Goal: Task Accomplishment & Management: Manage account settings

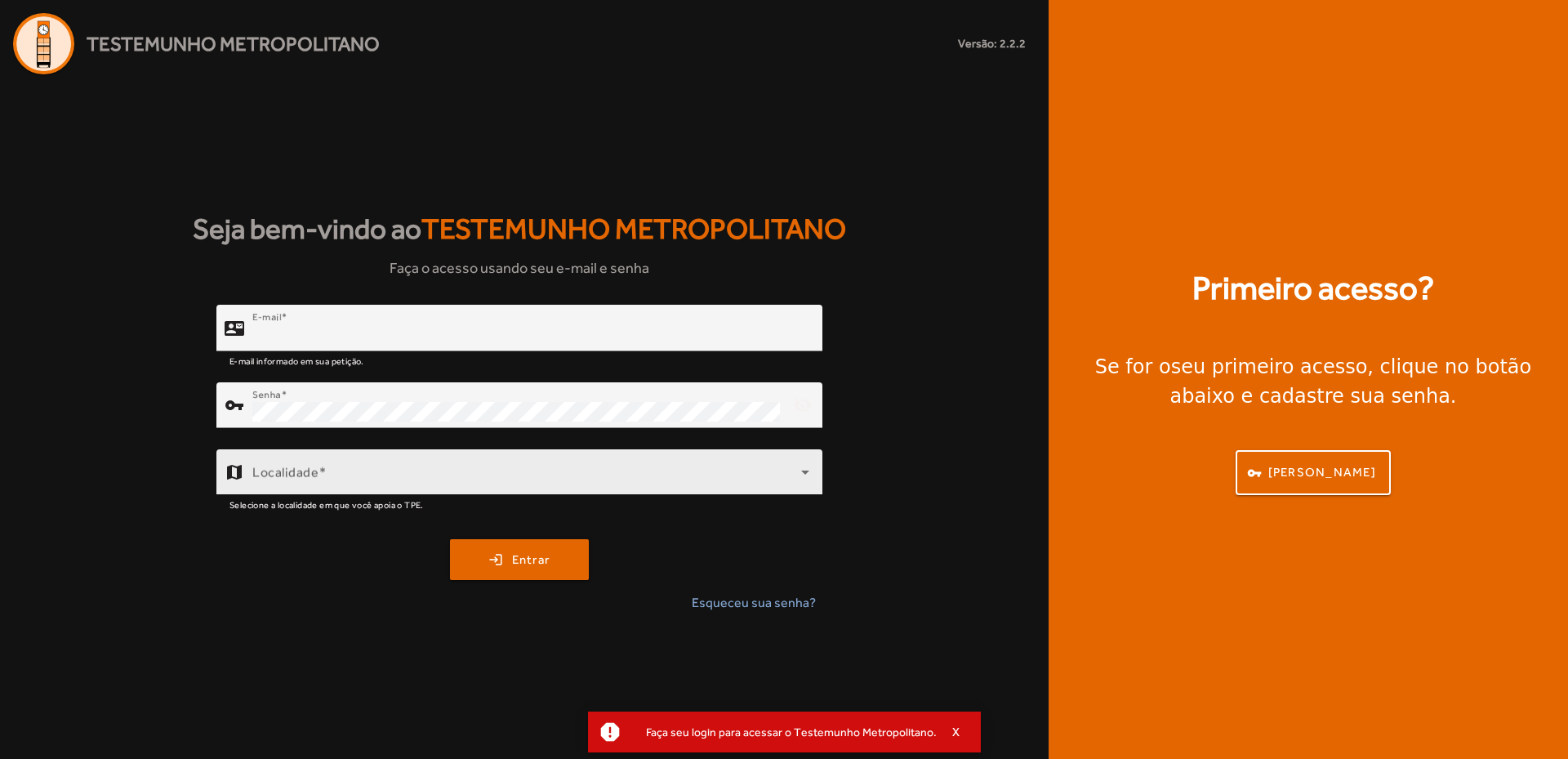
type input "**********"
click at [380, 469] on span at bounding box center [526, 478] width 549 height 19
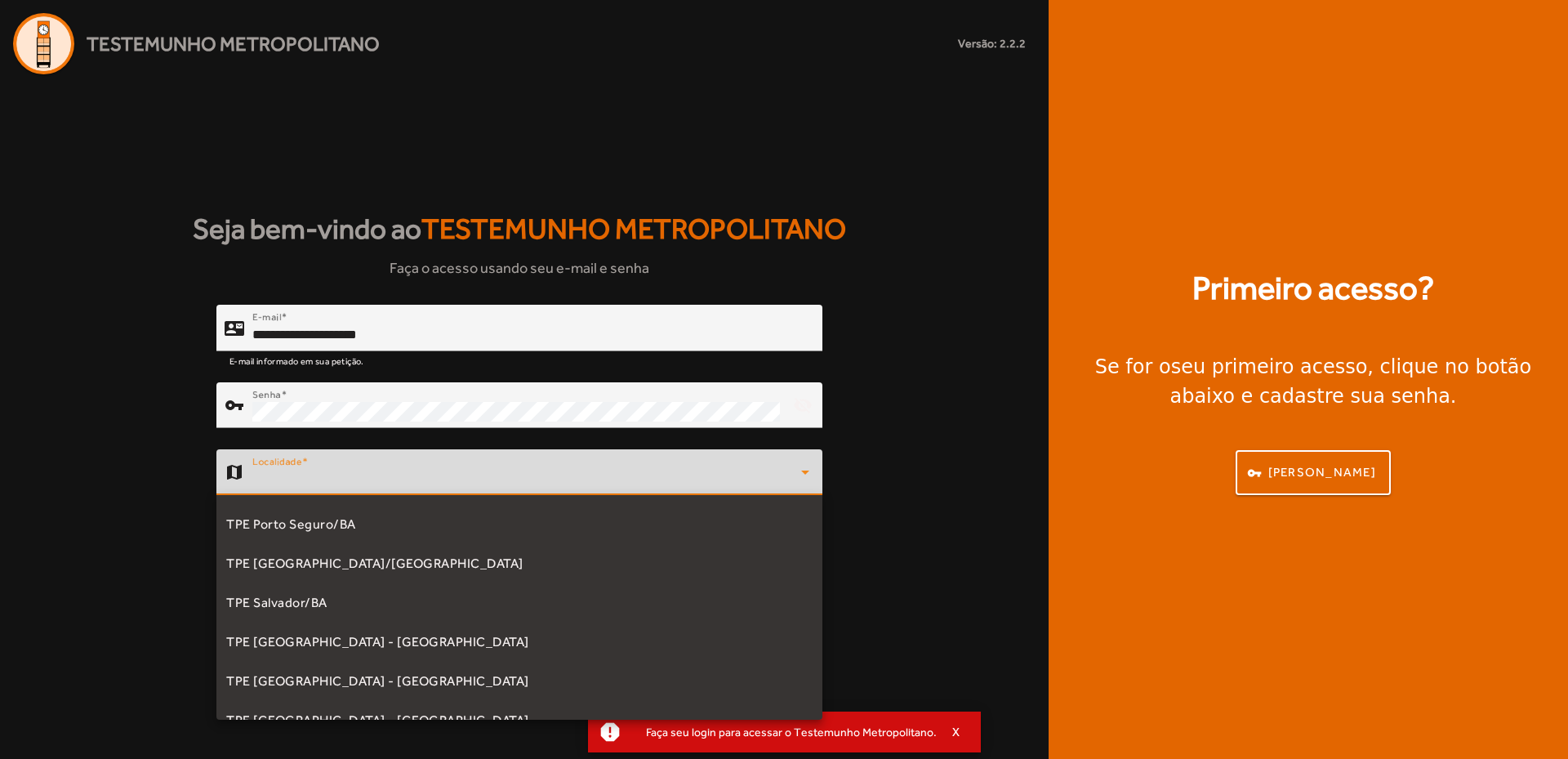
scroll to position [408, 0]
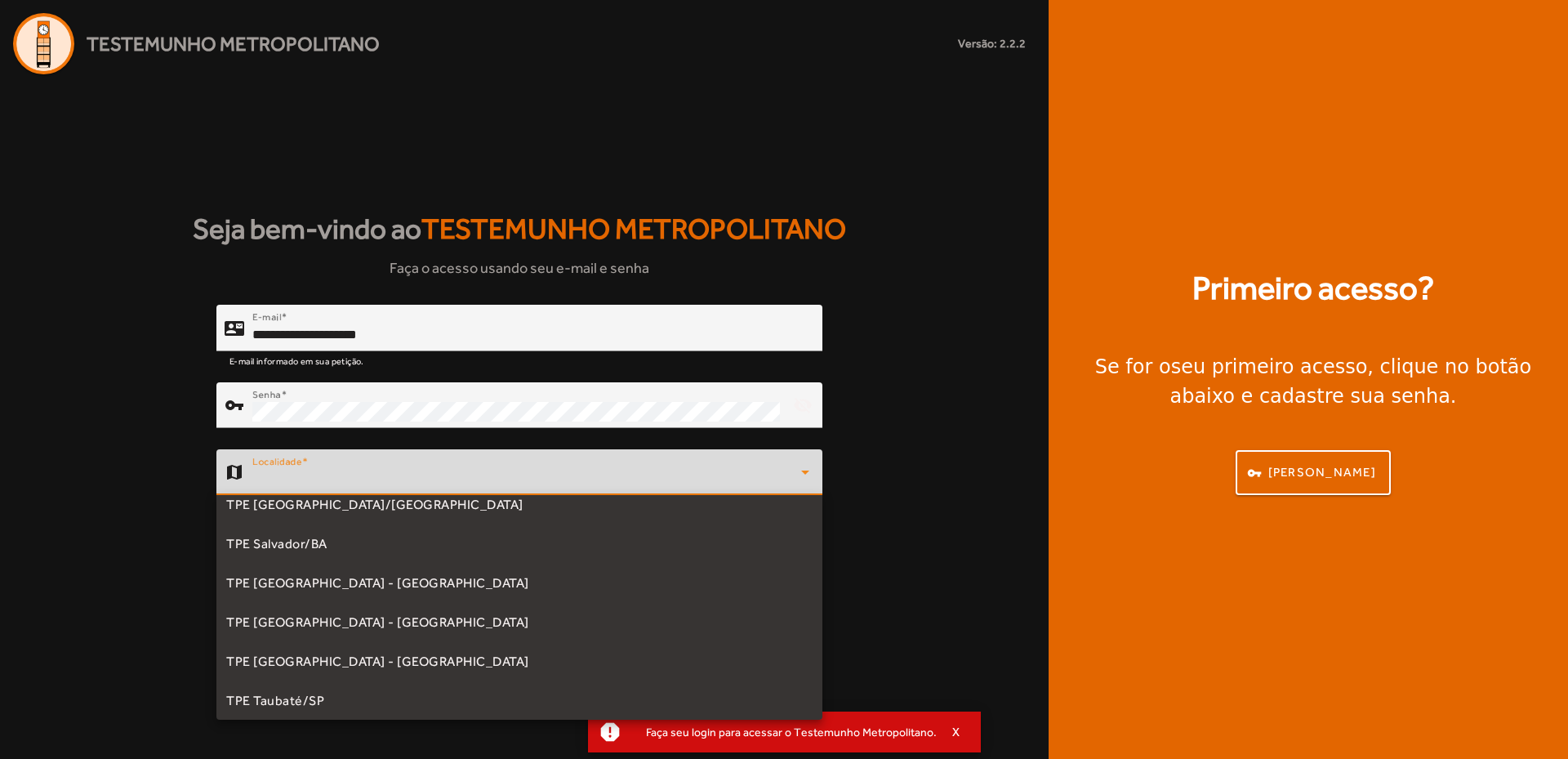
click at [379, 580] on mat-option "TPE [GEOGRAPHIC_DATA] - [GEOGRAPHIC_DATA]" at bounding box center [519, 583] width 605 height 39
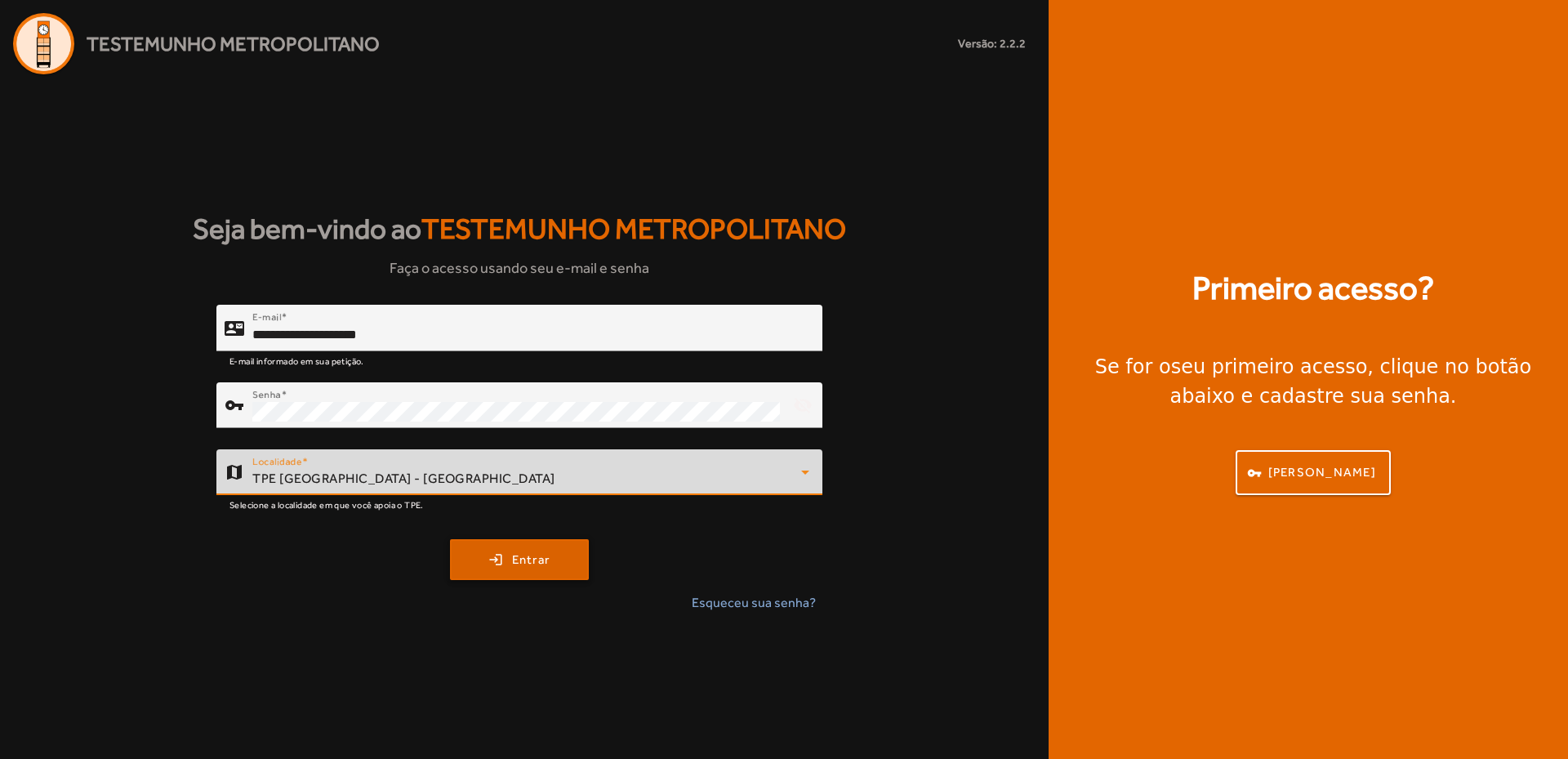
click at [507, 551] on span "submit" at bounding box center [519, 559] width 135 height 39
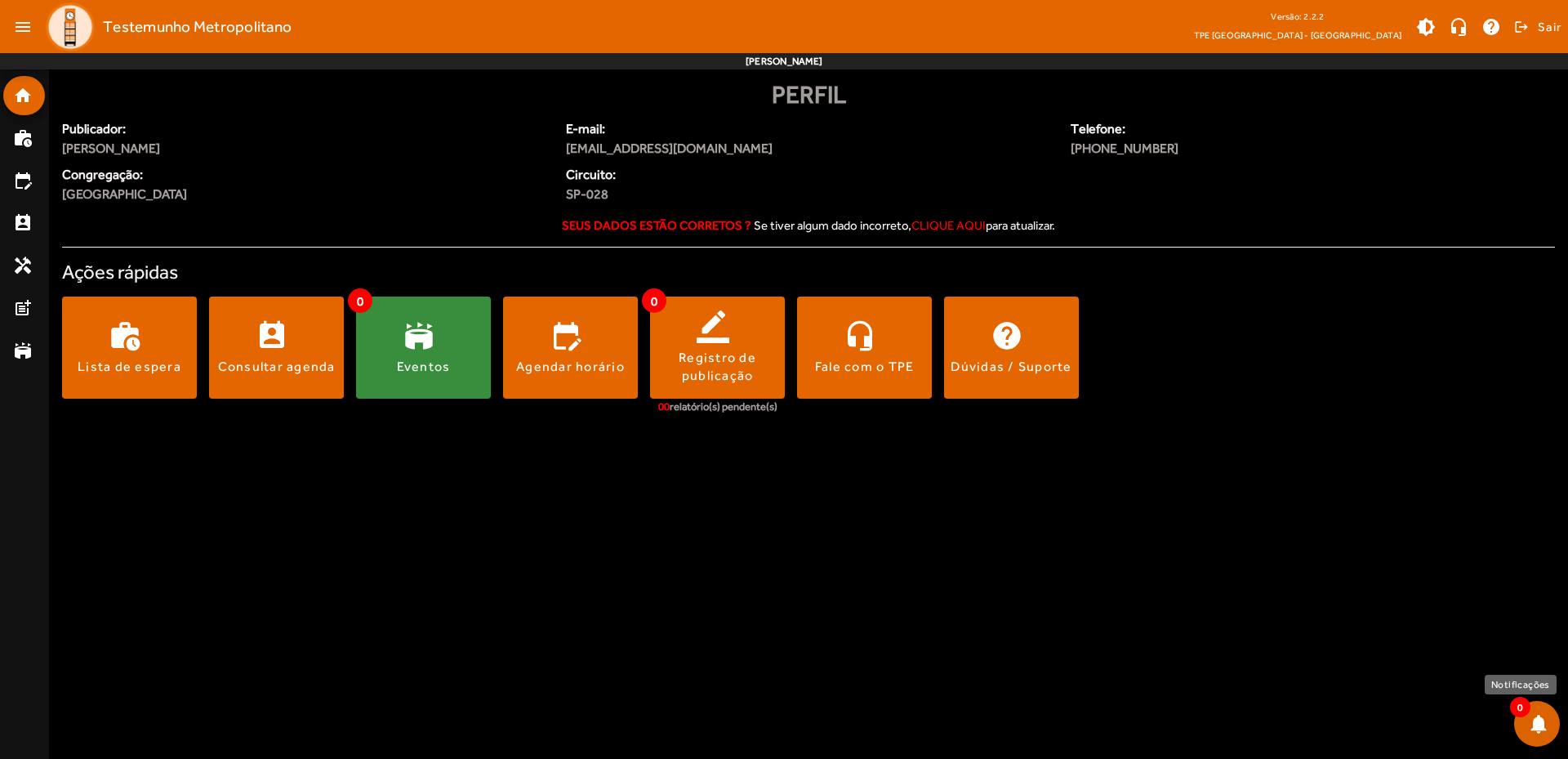
click at [1535, 729] on span at bounding box center [1536, 723] width 39 height 39
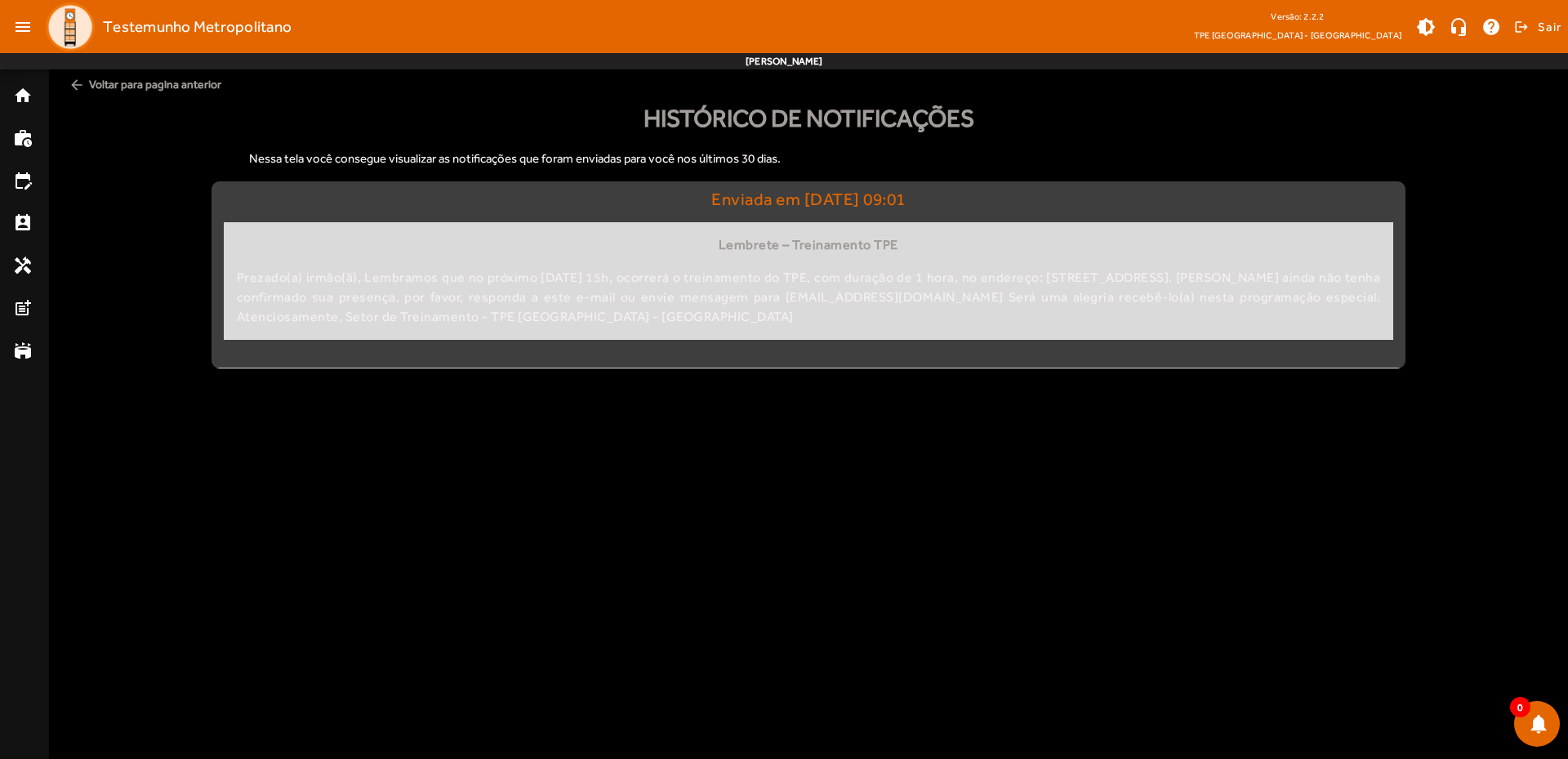
click at [726, 297] on div "Prezado(a) irmão(ã), Lembramos que no próximo [DATE] 15h, ocorrerá o treinament…" at bounding box center [808, 297] width 1143 height 58
drag, startPoint x: 732, startPoint y: 254, endPoint x: 1331, endPoint y: 321, distance: 602.7
click at [1331, 321] on div "Lembrete – Treinamento TPE Prezado(a) irmão(ã), Lembramos que no próximo [DATE]…" at bounding box center [808, 280] width 1169 height 118
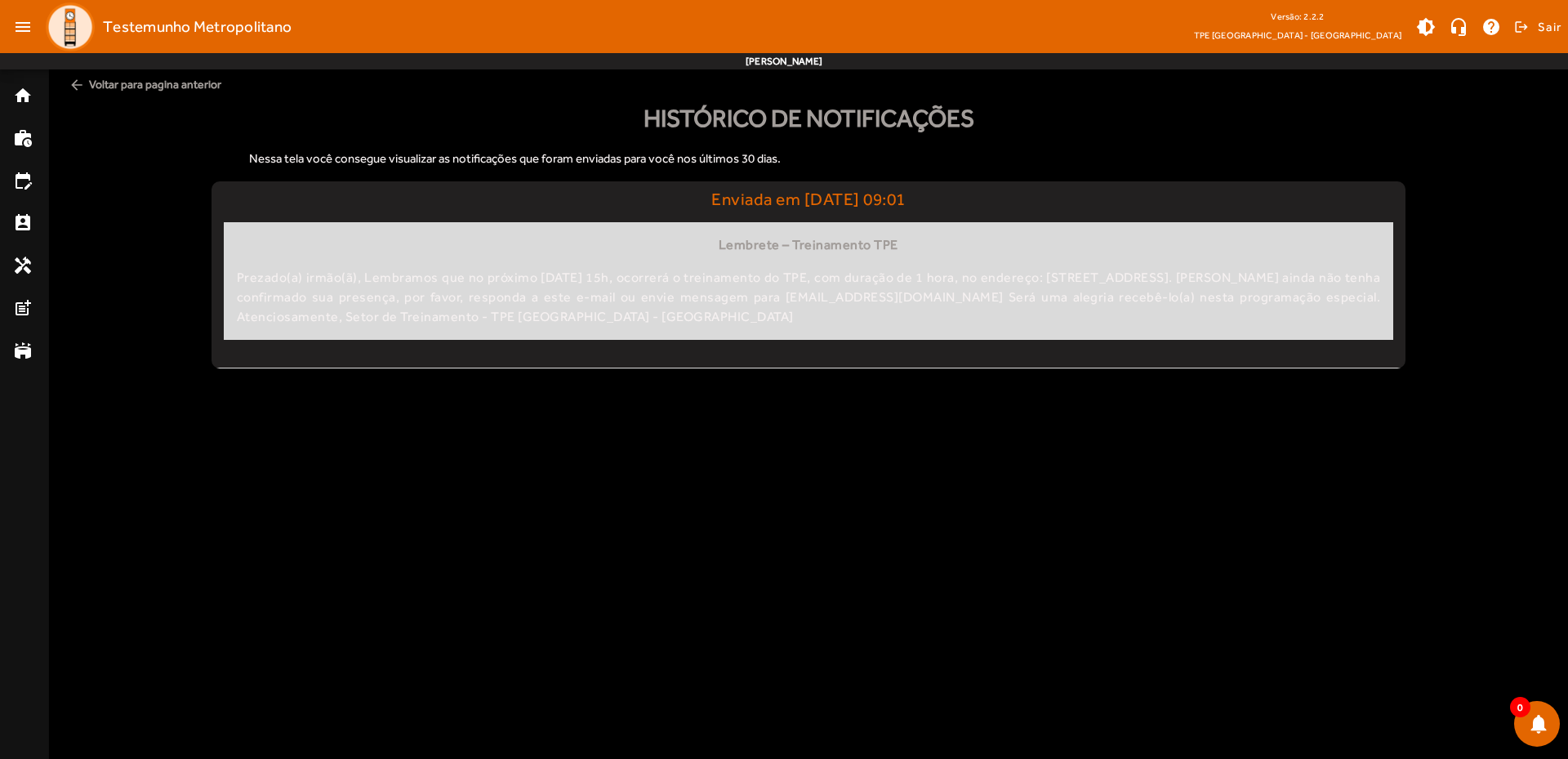
click at [560, 502] on body "menu Testemunho Metropolitano Versão: 2.2.2 TPE [GEOGRAPHIC_DATA] - Centro brig…" at bounding box center [784, 379] width 1568 height 759
click at [19, 82] on mat-list-item "home" at bounding box center [25, 95] width 42 height 39
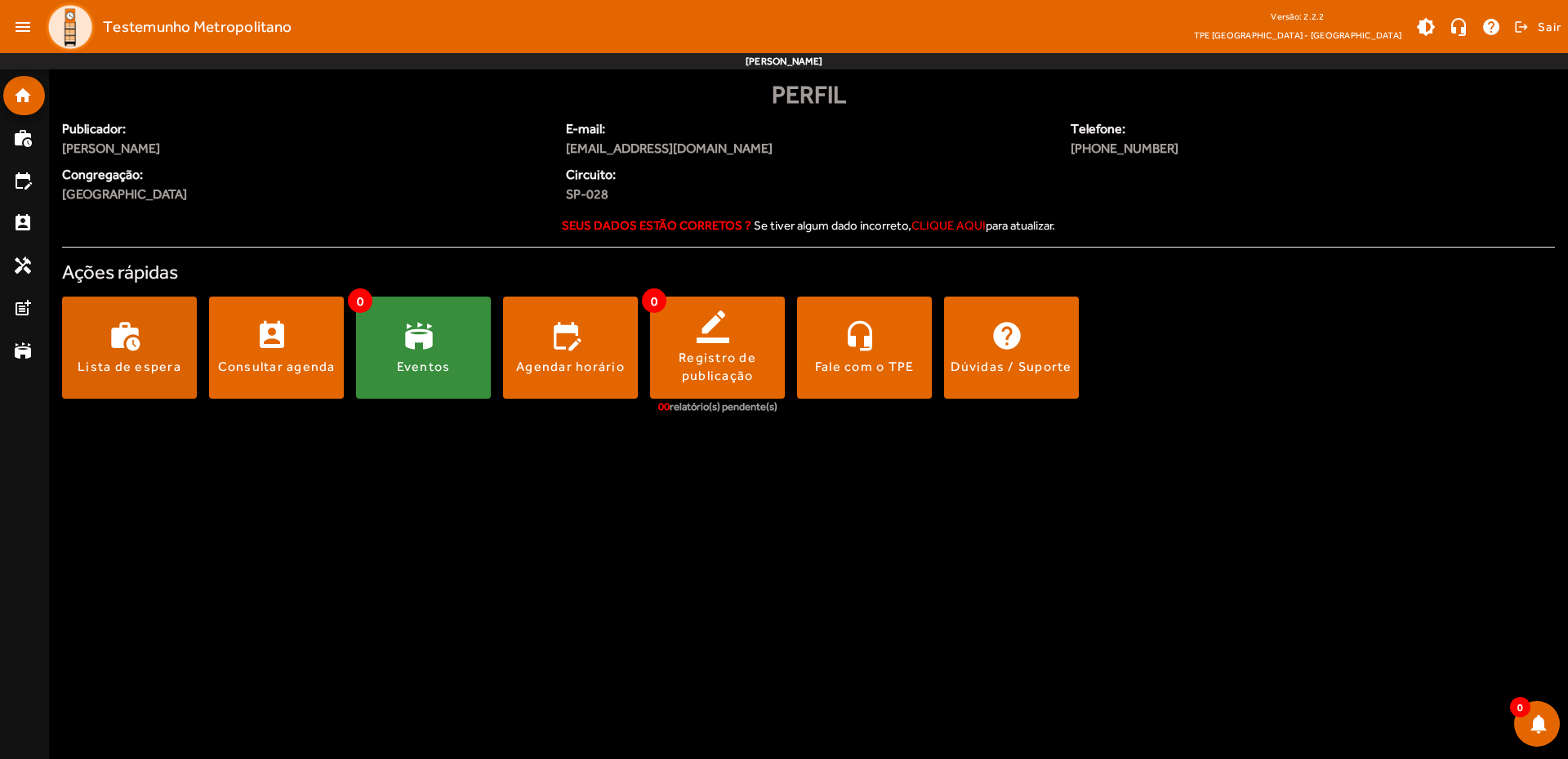
click at [148, 321] on span at bounding box center [130, 348] width 135 height 102
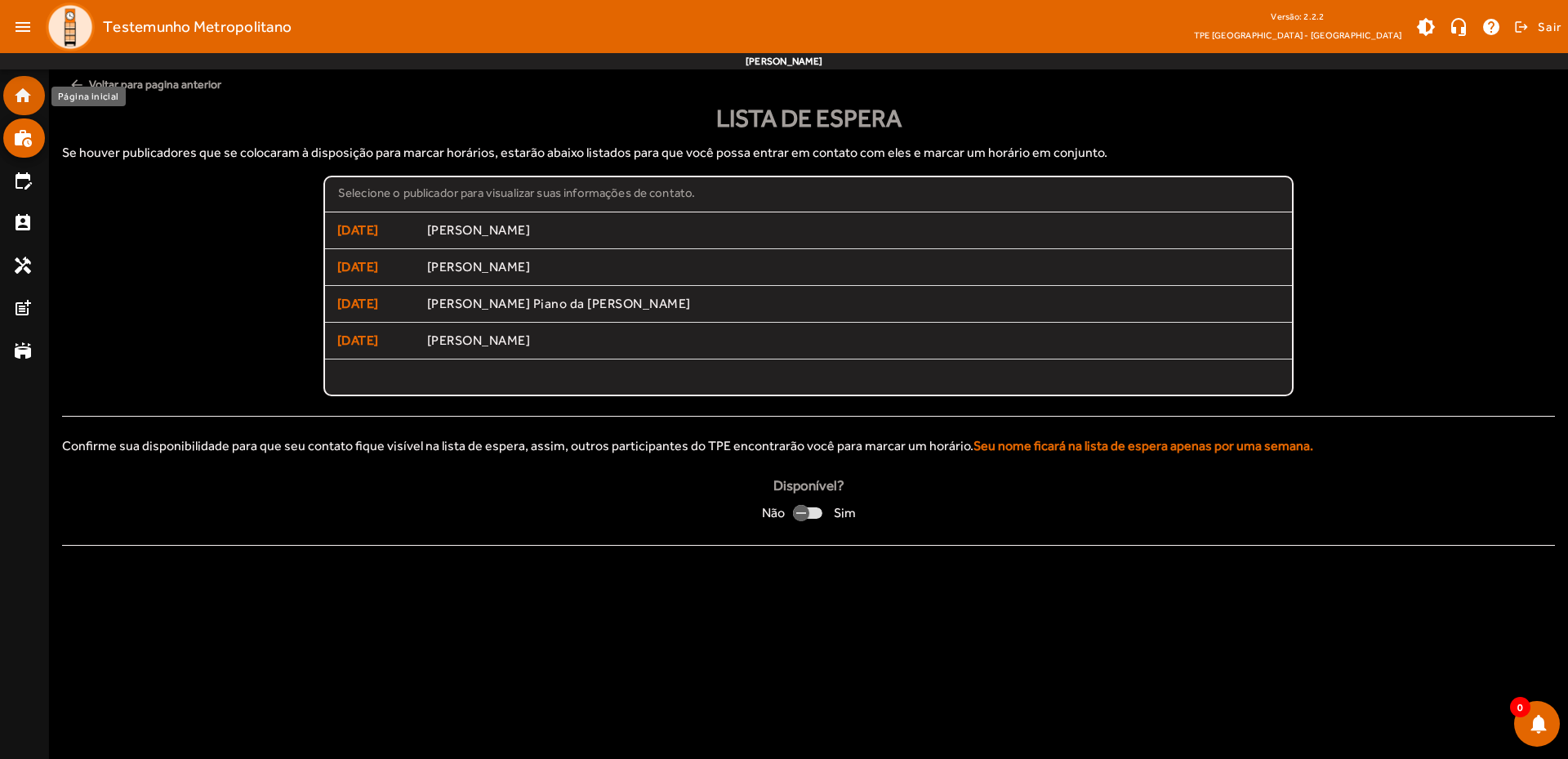
click at [33, 91] on link "home" at bounding box center [28, 95] width 32 height 19
